Goal: Transaction & Acquisition: Purchase product/service

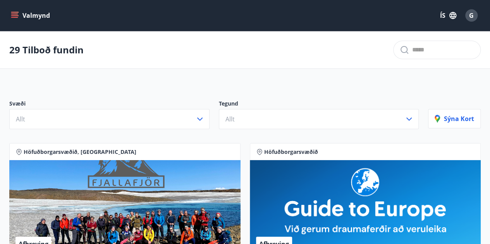
click at [15, 13] on icon "menu" at bounding box center [15, 16] width 8 height 8
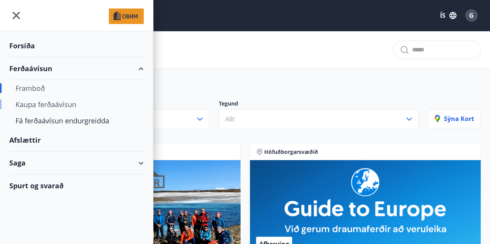
click at [33, 103] on div "Kaupa ferðaávísun" at bounding box center [76, 104] width 122 height 16
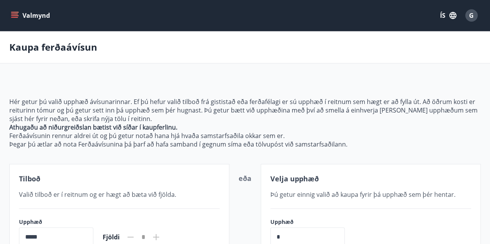
click at [10, 15] on button "Valmynd" at bounding box center [31, 16] width 44 height 14
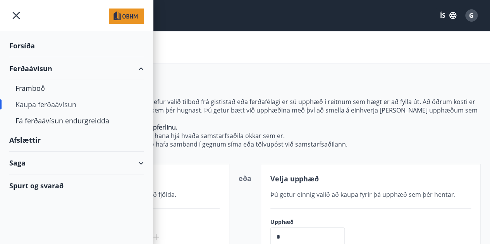
click at [19, 67] on div "Ferðaávísun" at bounding box center [76, 68] width 134 height 23
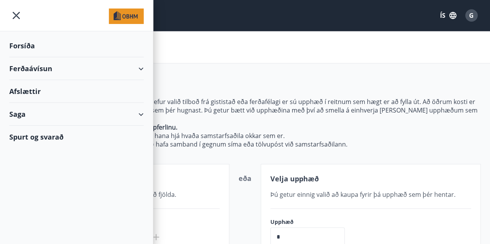
click at [121, 16] on img at bounding box center [126, 16] width 35 height 15
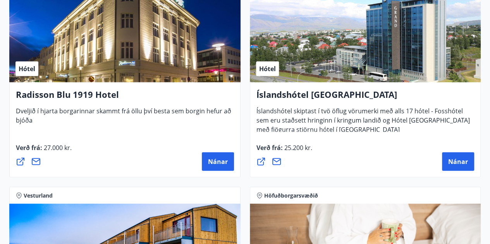
scroll to position [2349, 0]
